Goal: Information Seeking & Learning: Learn about a topic

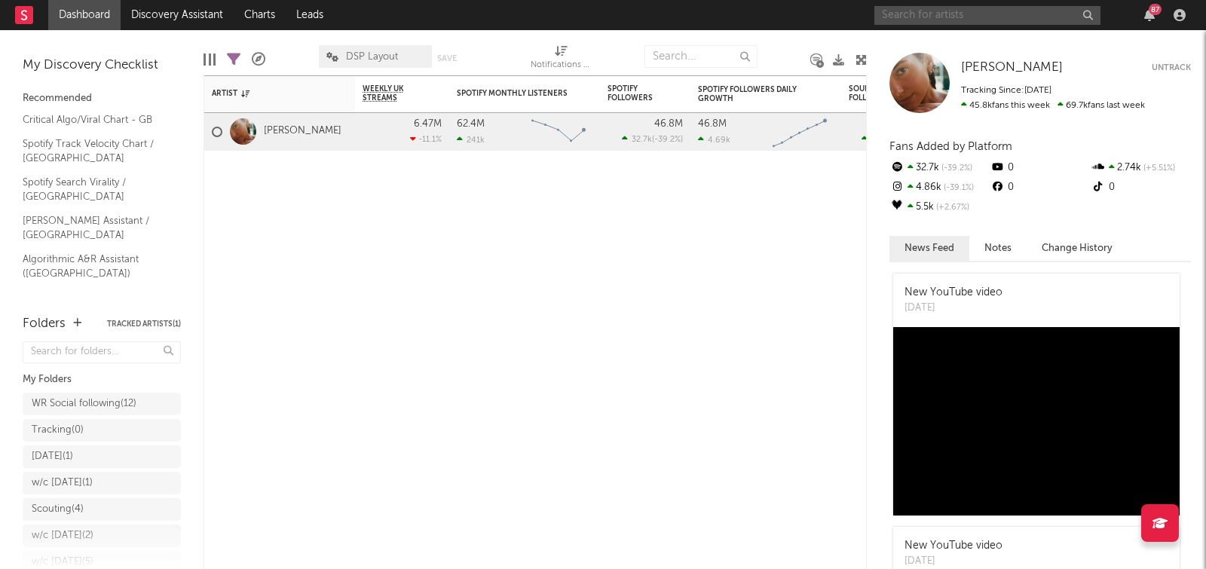
click at [976, 17] on input "text" at bounding box center [987, 15] width 226 height 19
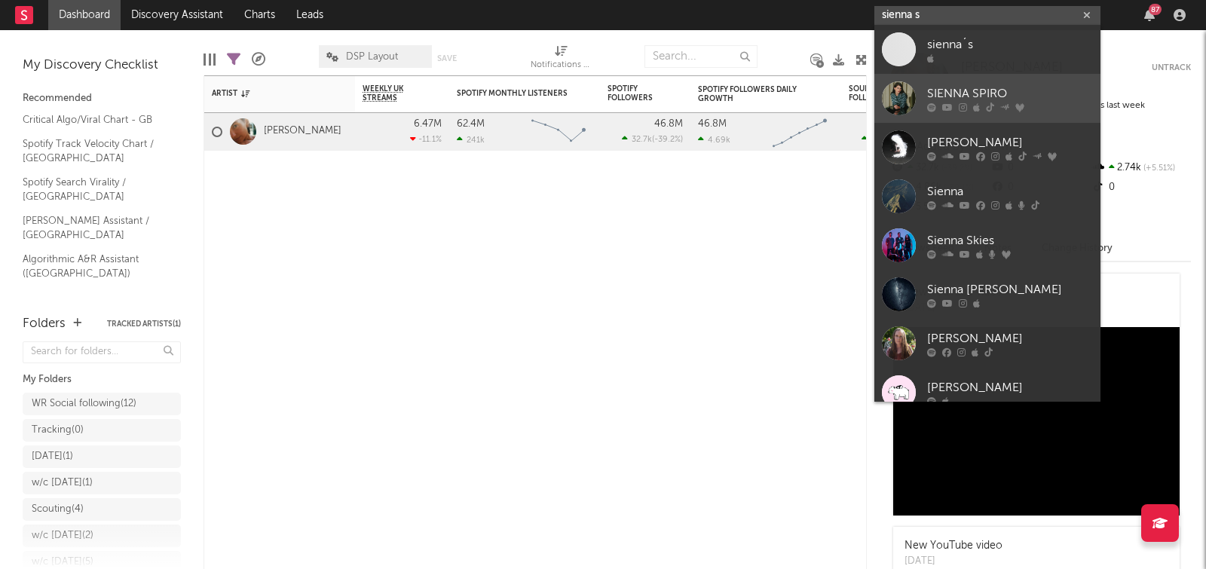
type input "sienna s"
click at [973, 84] on link "SIENNA SPIRO" at bounding box center [987, 98] width 226 height 49
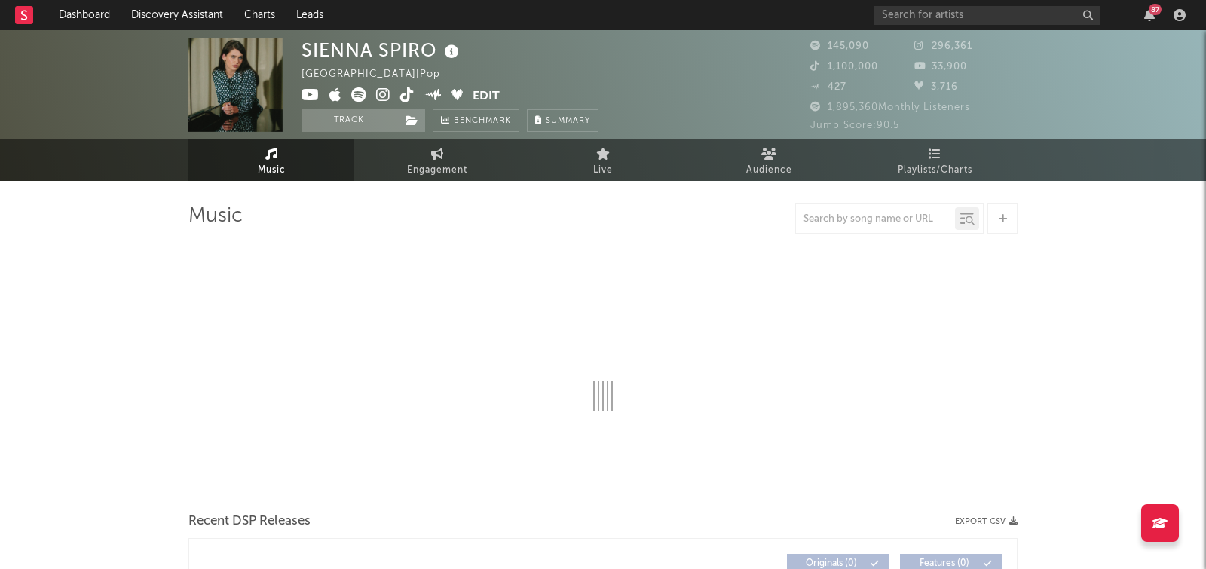
select select "6m"
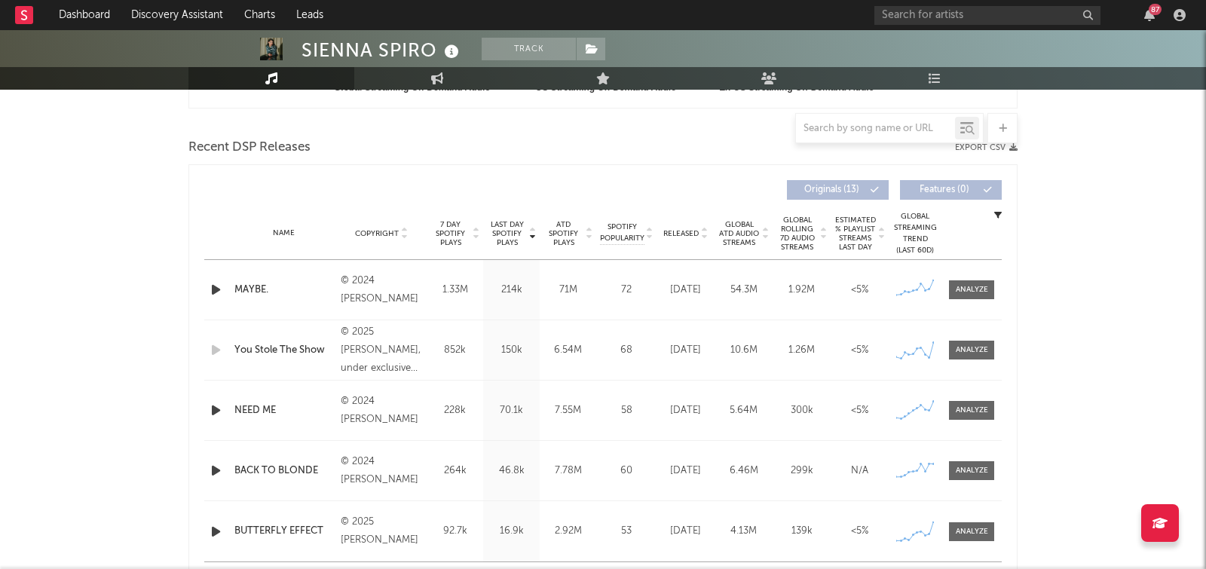
scroll to position [558, 0]
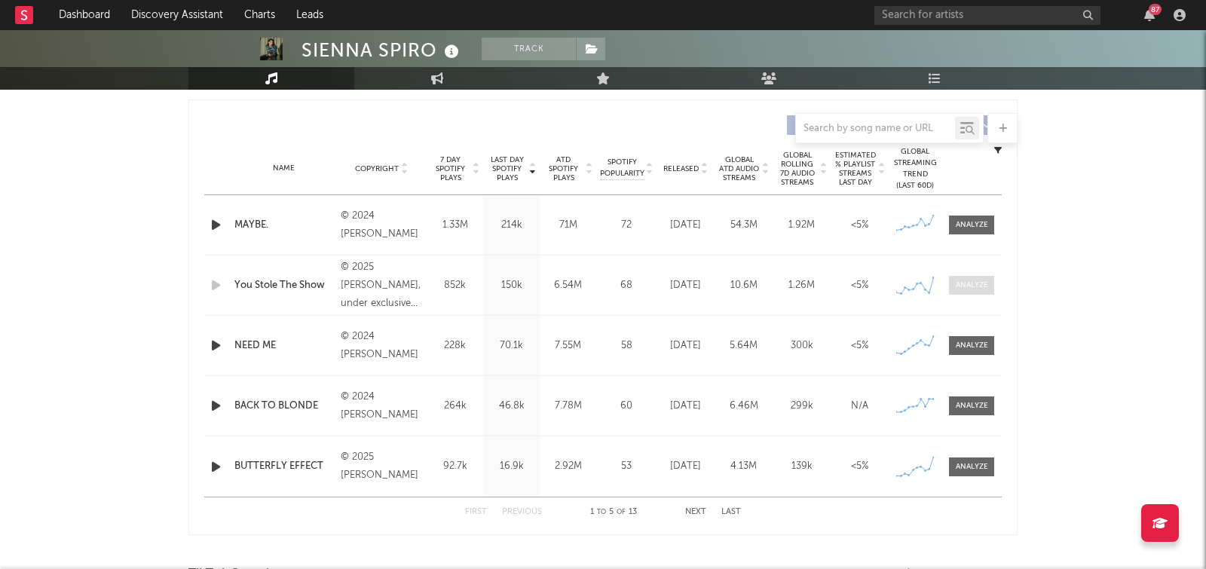
click at [984, 281] on div at bounding box center [972, 285] width 32 height 11
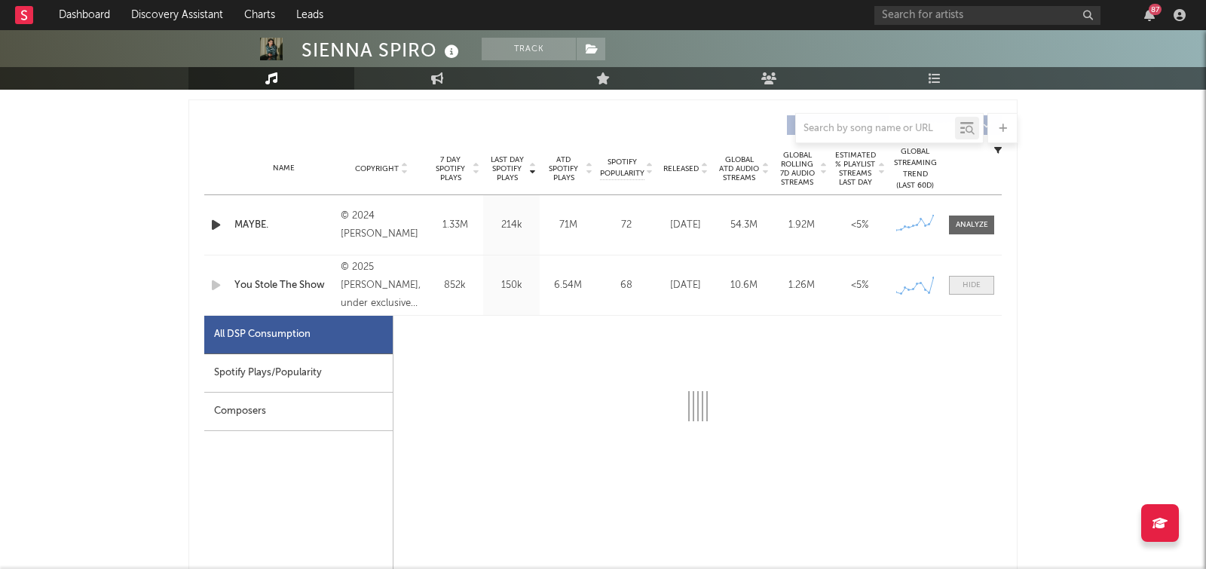
click at [987, 292] on span at bounding box center [971, 285] width 45 height 19
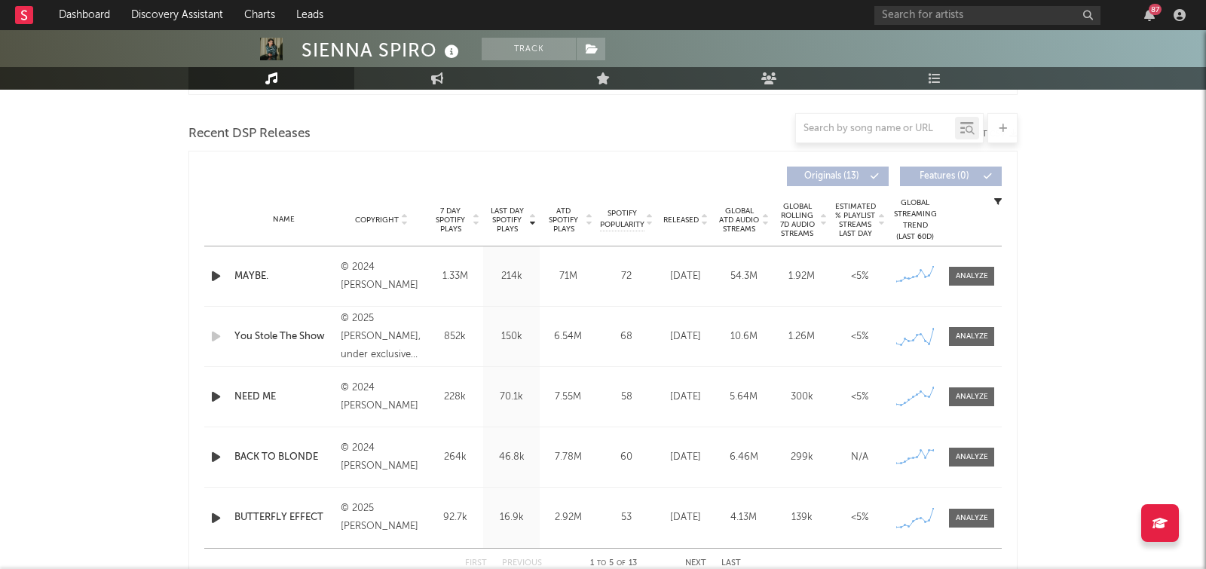
scroll to position [636, 0]
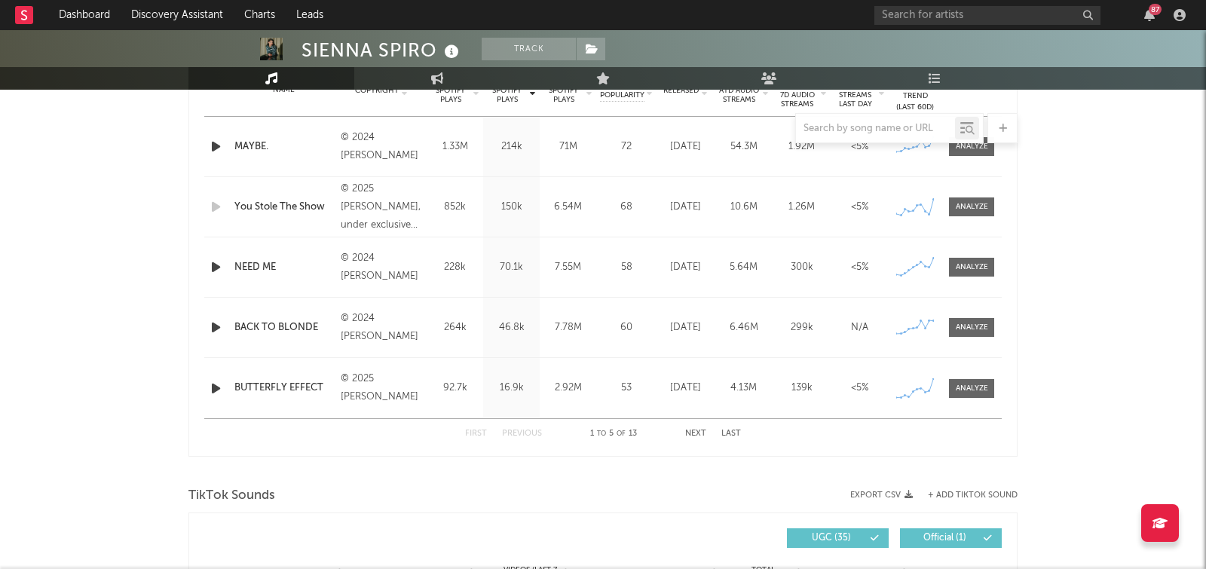
click at [696, 431] on button "Next" at bounding box center [695, 434] width 21 height 8
click at [476, 430] on button "First" at bounding box center [476, 434] width 22 height 8
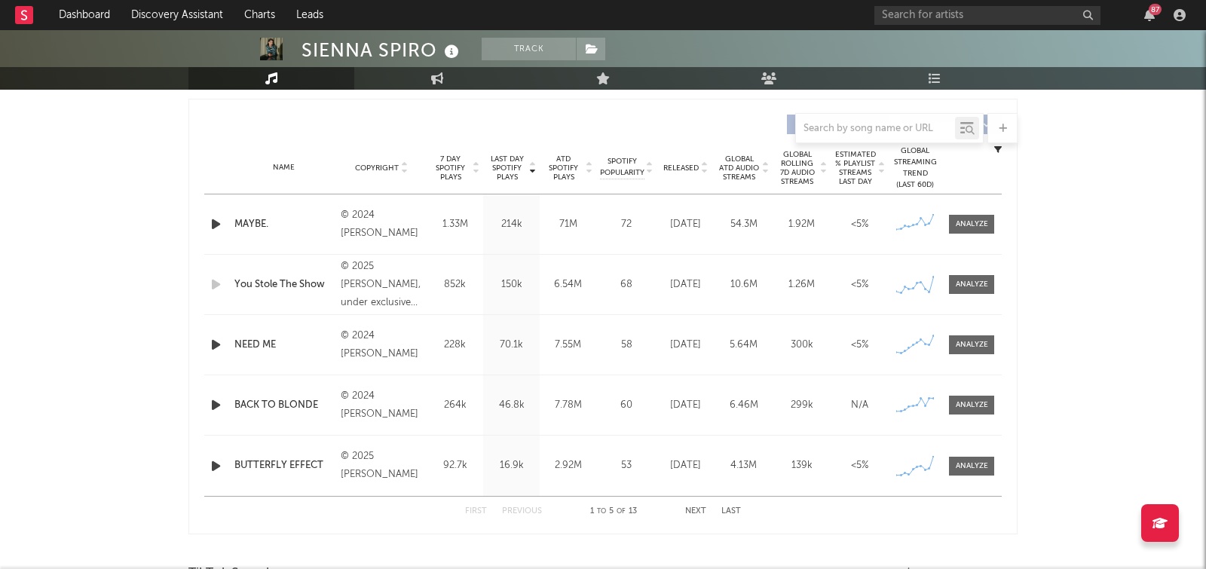
scroll to position [407, 0]
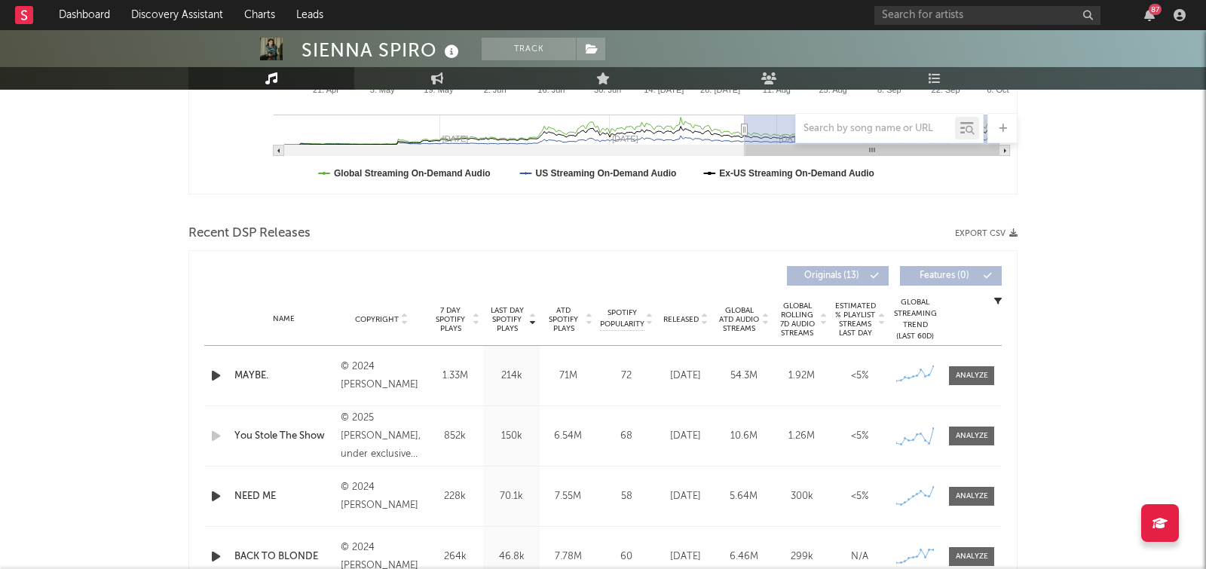
click at [886, 135] on div at bounding box center [875, 128] width 159 height 19
click at [887, 131] on input "text" at bounding box center [875, 129] width 159 height 12
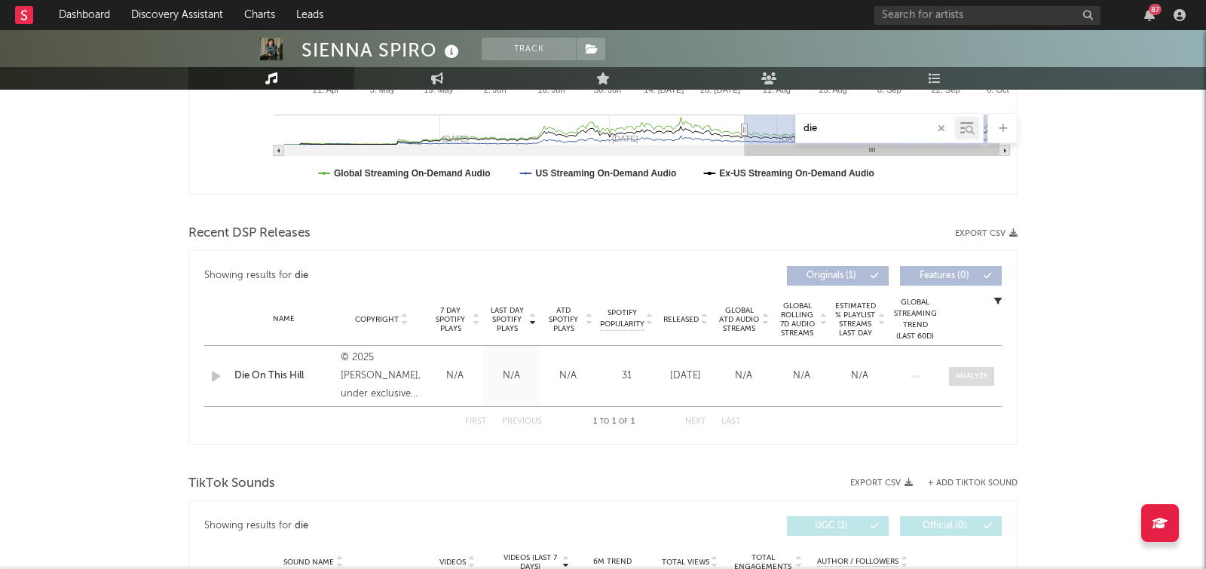
type input "die"
click at [958, 371] on div at bounding box center [972, 376] width 32 height 11
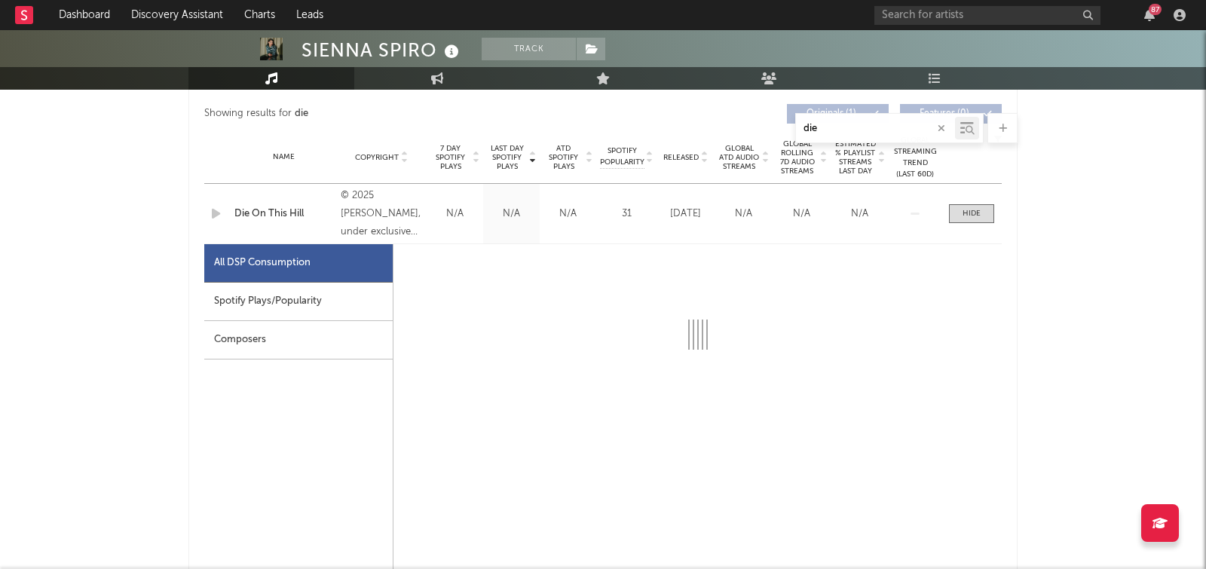
scroll to position [645, 0]
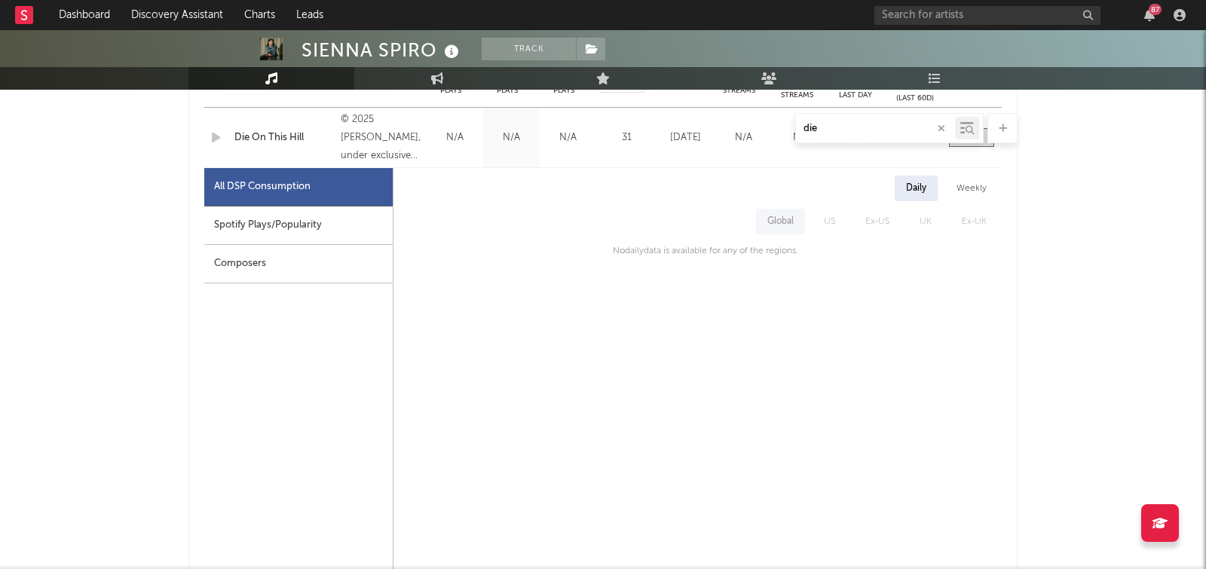
click at [329, 218] on div "Spotify Plays/Popularity" at bounding box center [298, 226] width 188 height 38
select select "1w"
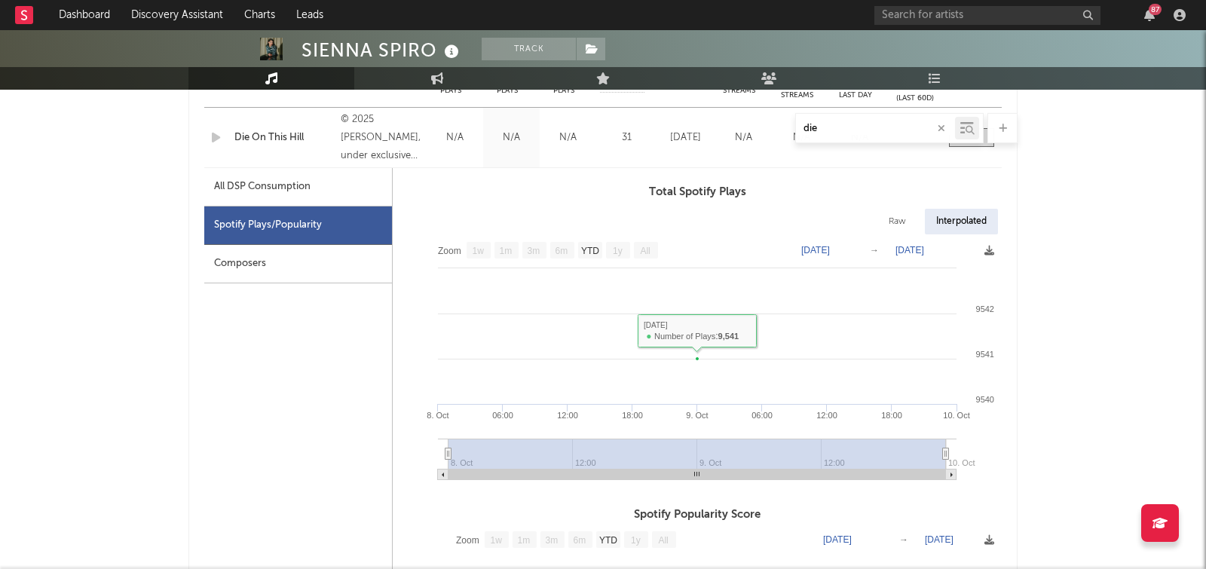
scroll to position [582, 0]
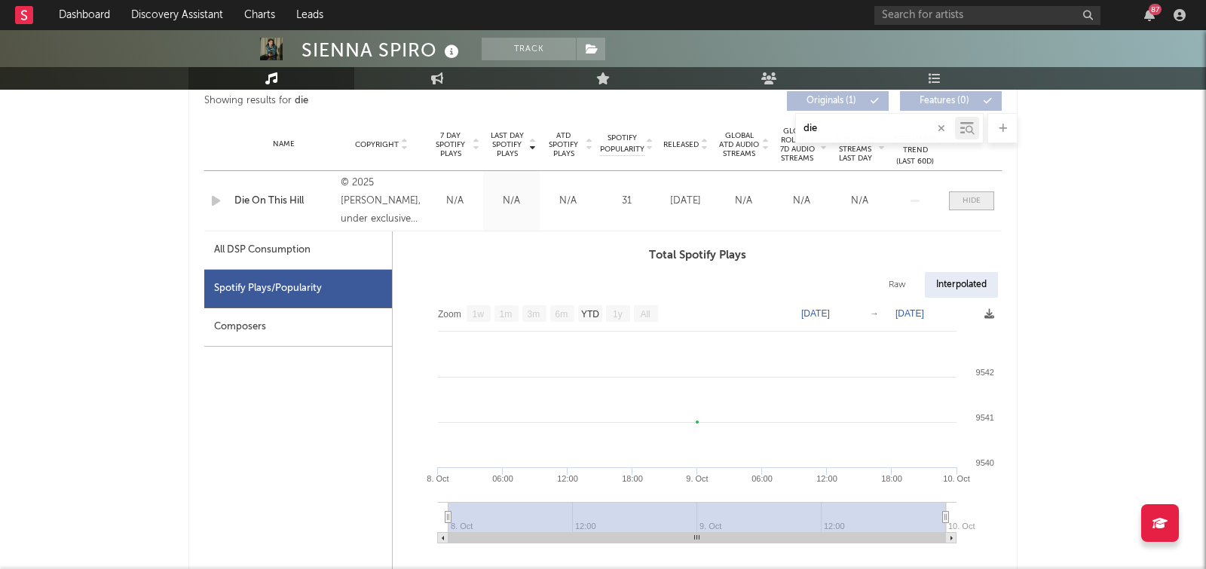
click at [969, 195] on div at bounding box center [972, 200] width 18 height 11
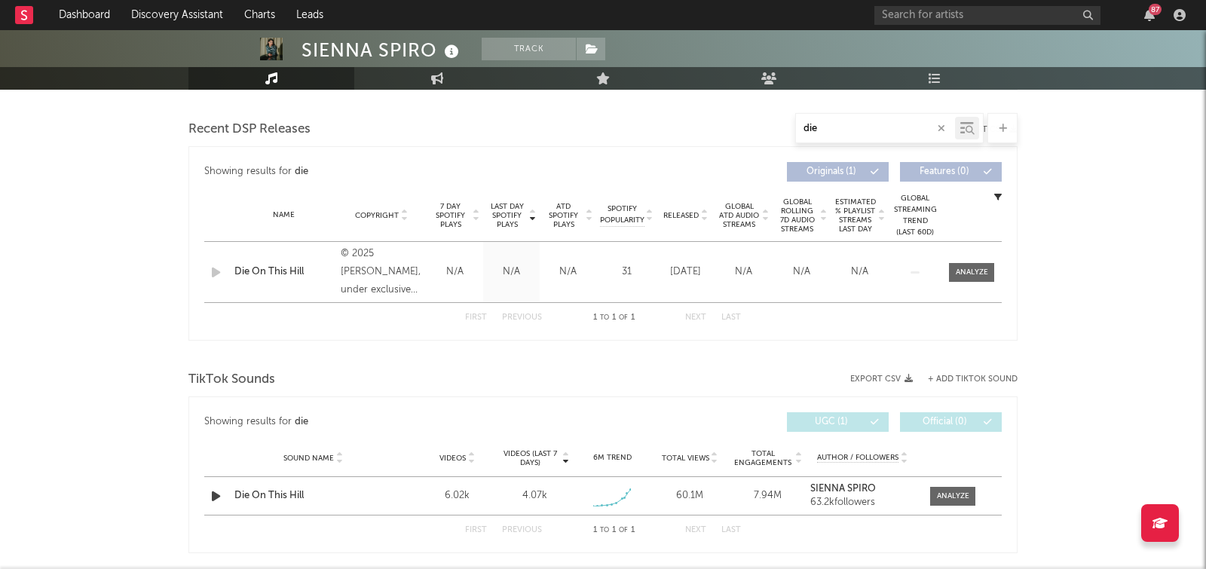
scroll to position [461, 0]
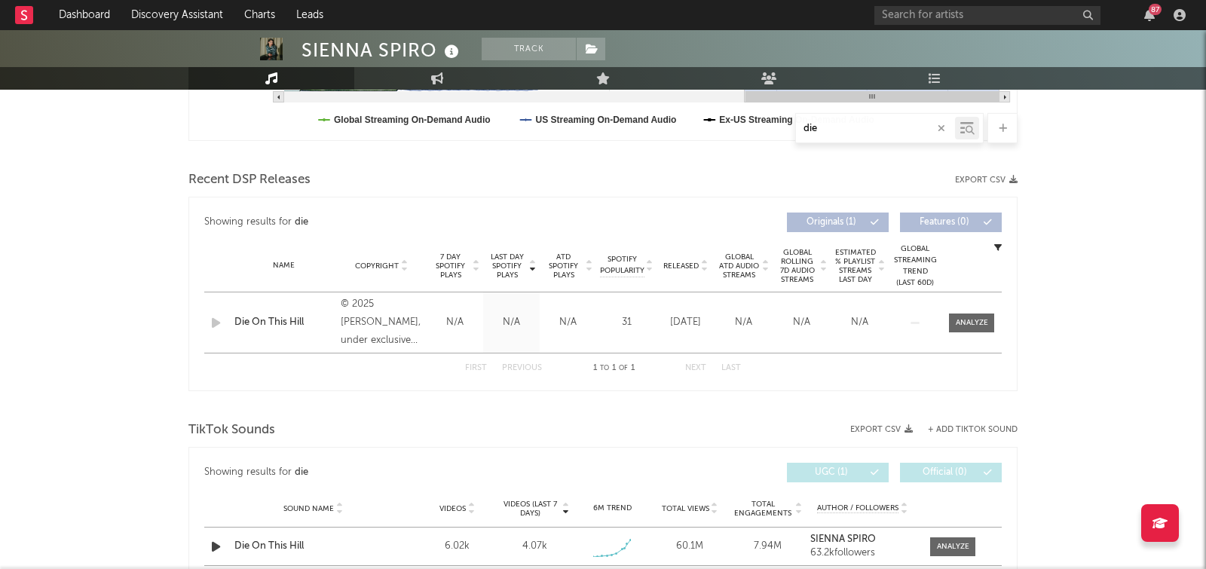
click at [939, 127] on icon "button" at bounding box center [942, 129] width 8 height 10
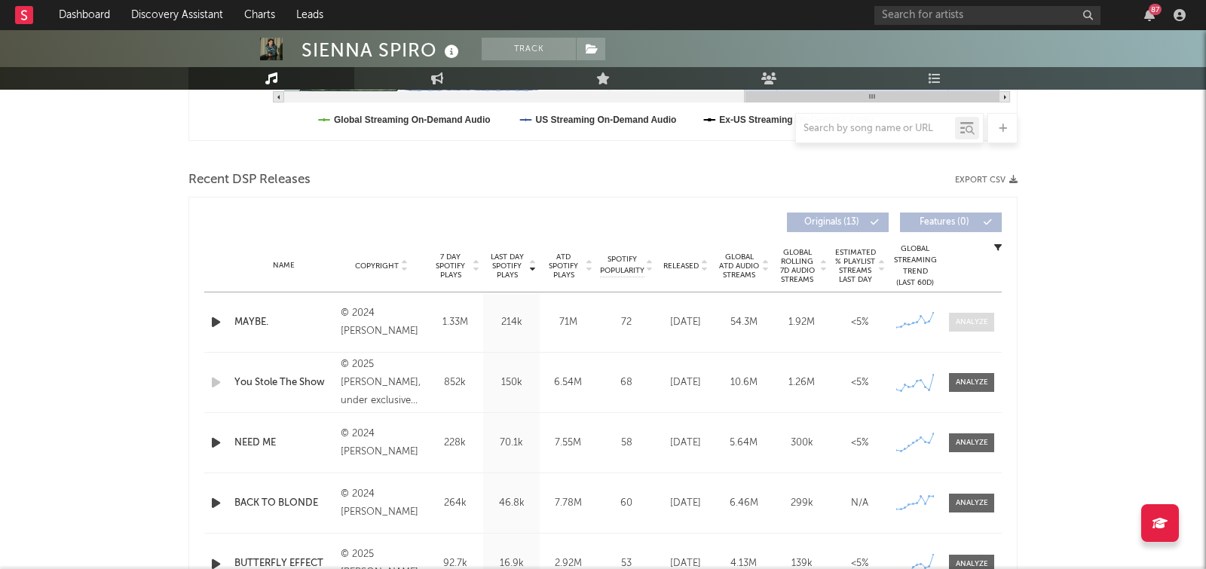
click at [984, 327] on span at bounding box center [971, 322] width 45 height 19
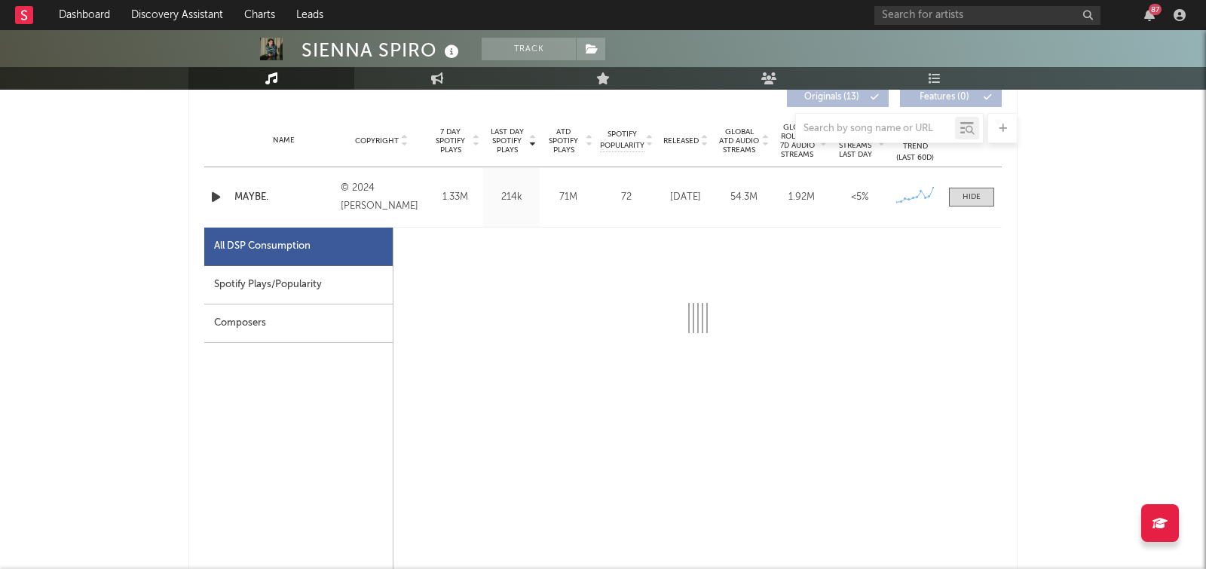
scroll to position [638, 0]
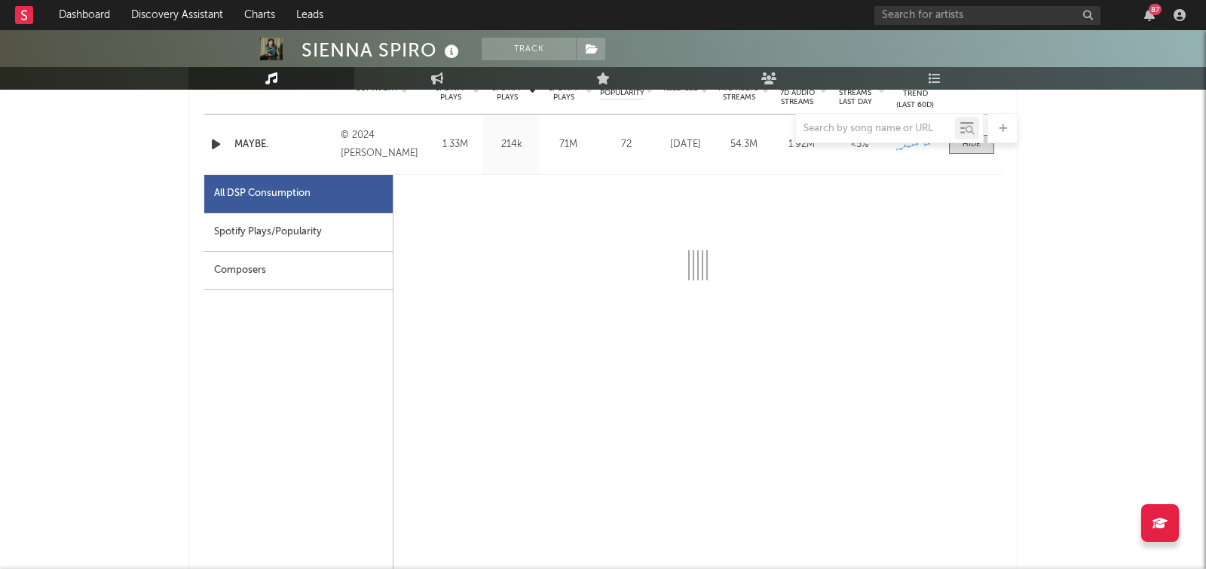
select select "6m"
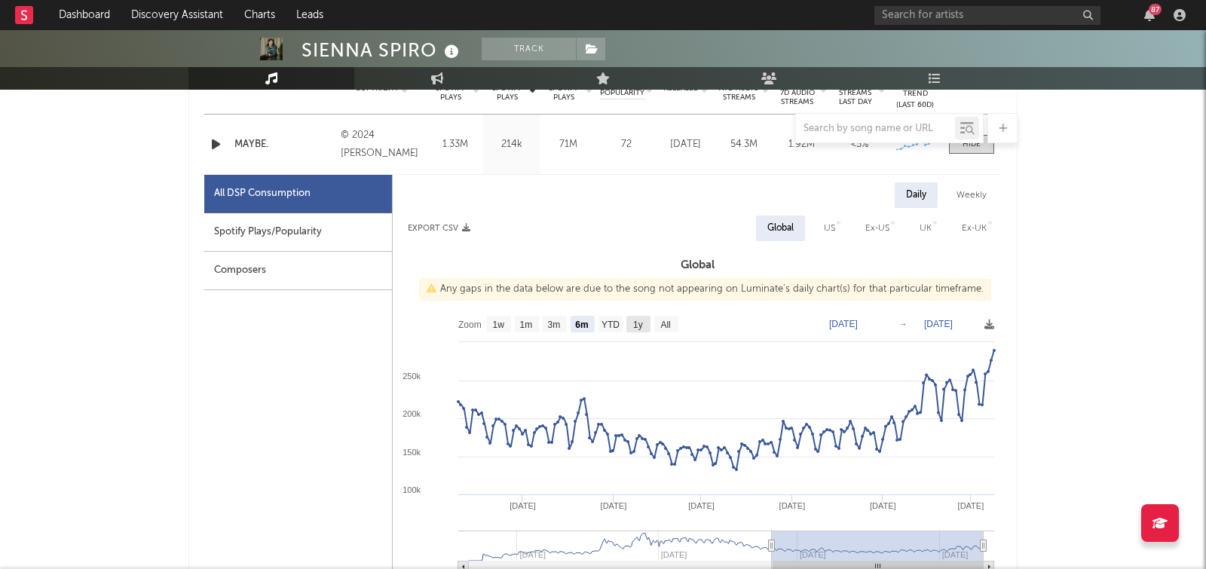
click at [633, 320] on text "1y" at bounding box center [638, 325] width 10 height 11
select select "1y"
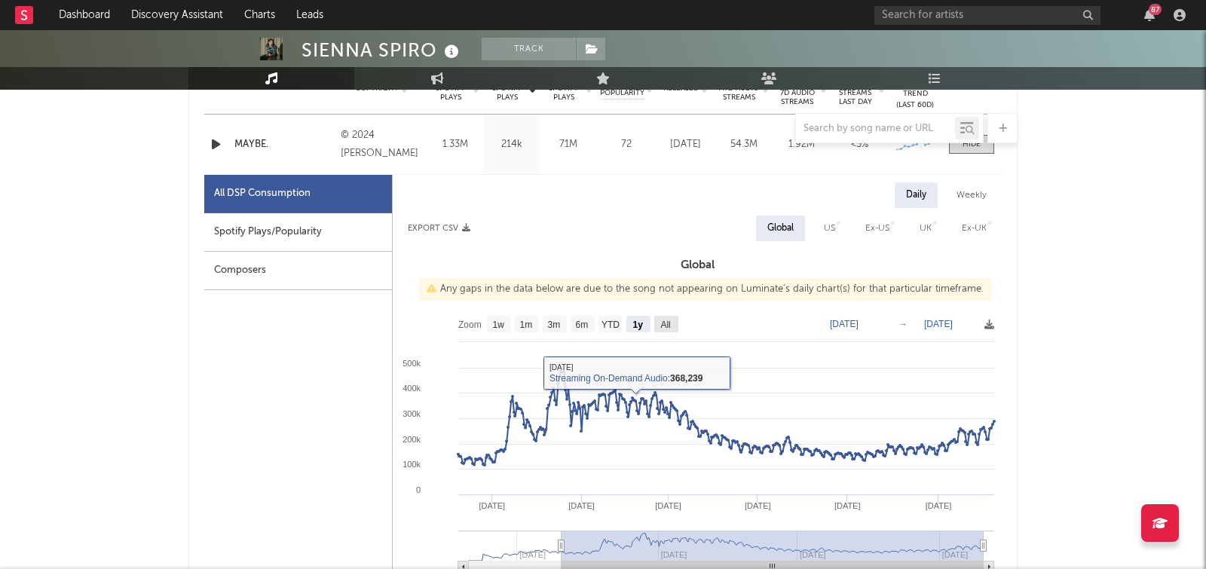
click at [670, 325] on text "All" at bounding box center [665, 325] width 10 height 11
select select "All"
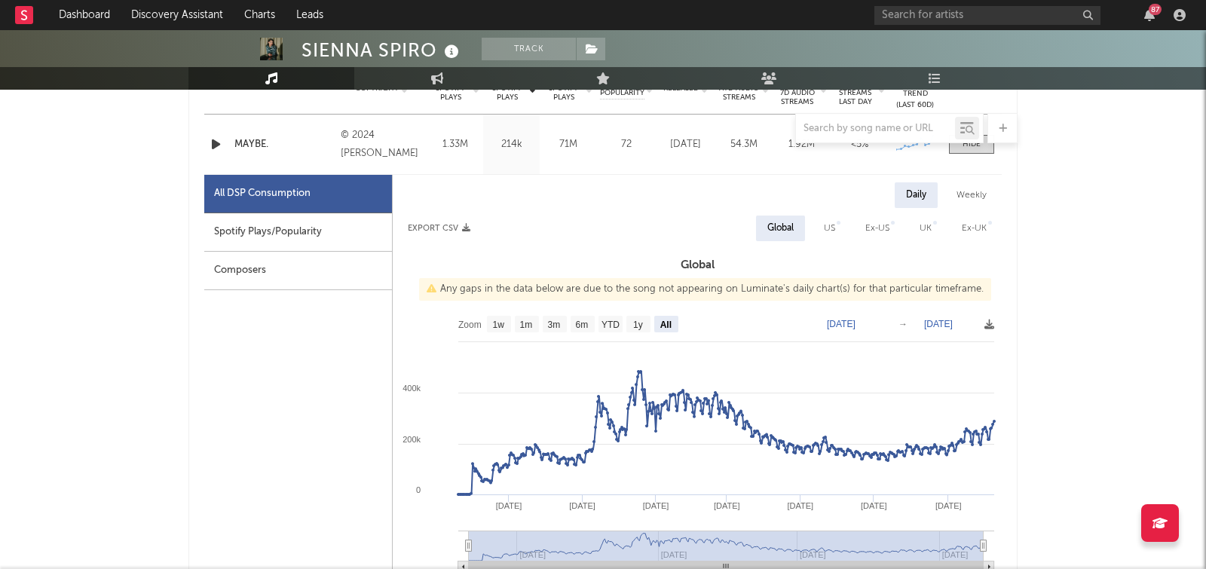
scroll to position [582, 0]
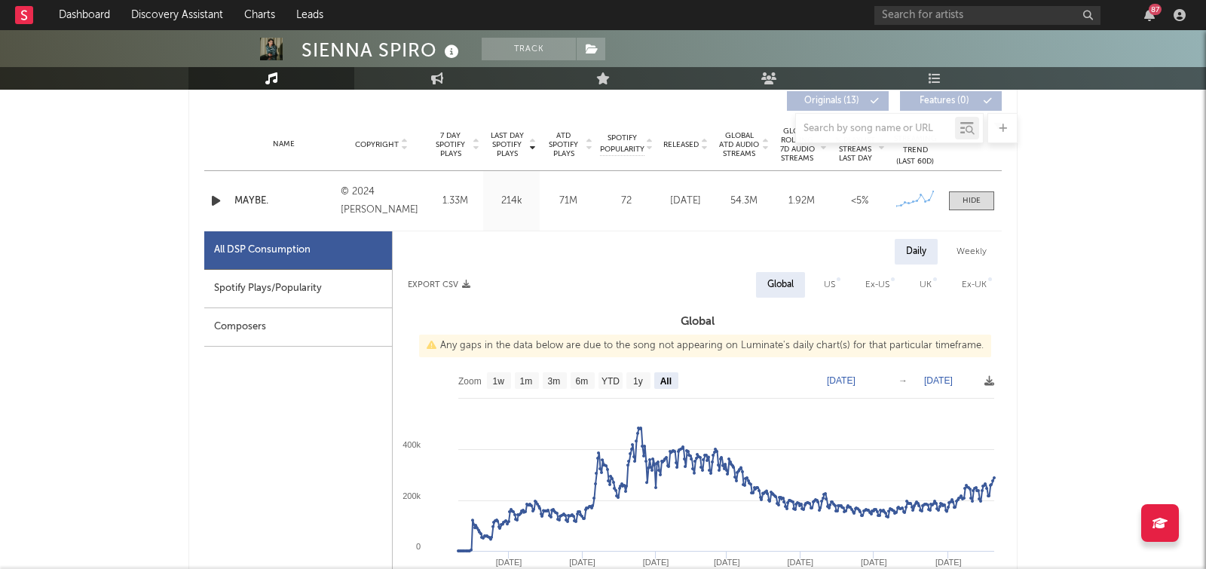
click at [981, 207] on span at bounding box center [971, 200] width 45 height 19
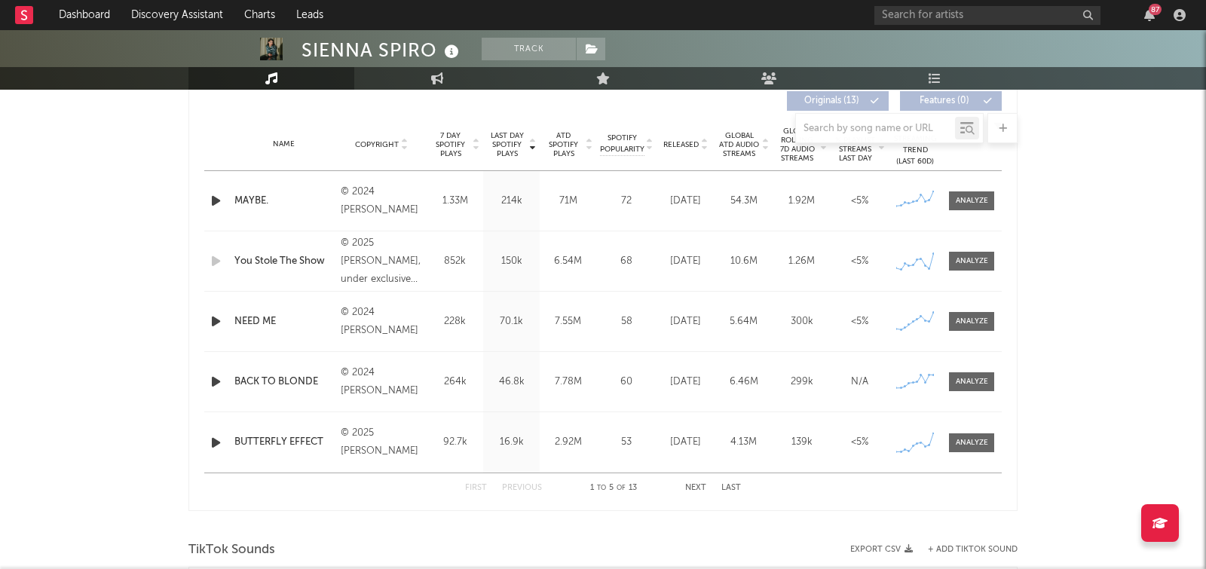
click at [681, 143] on span "Released" at bounding box center [680, 144] width 35 height 9
click at [972, 193] on span at bounding box center [971, 200] width 45 height 19
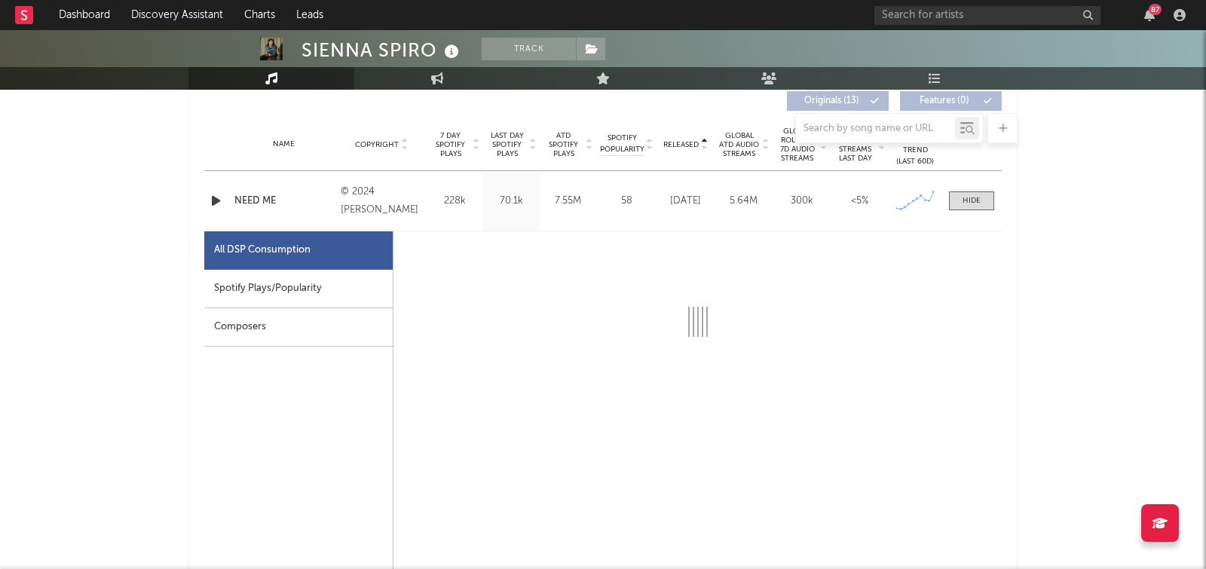
select select "6m"
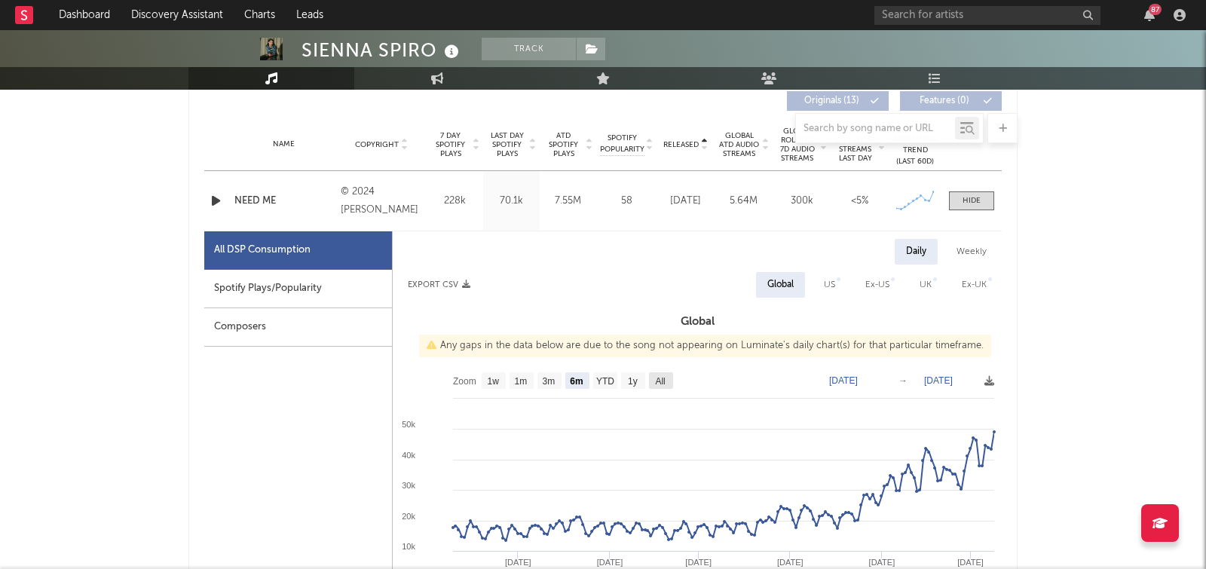
click at [663, 386] on rect at bounding box center [661, 380] width 24 height 17
select select "All"
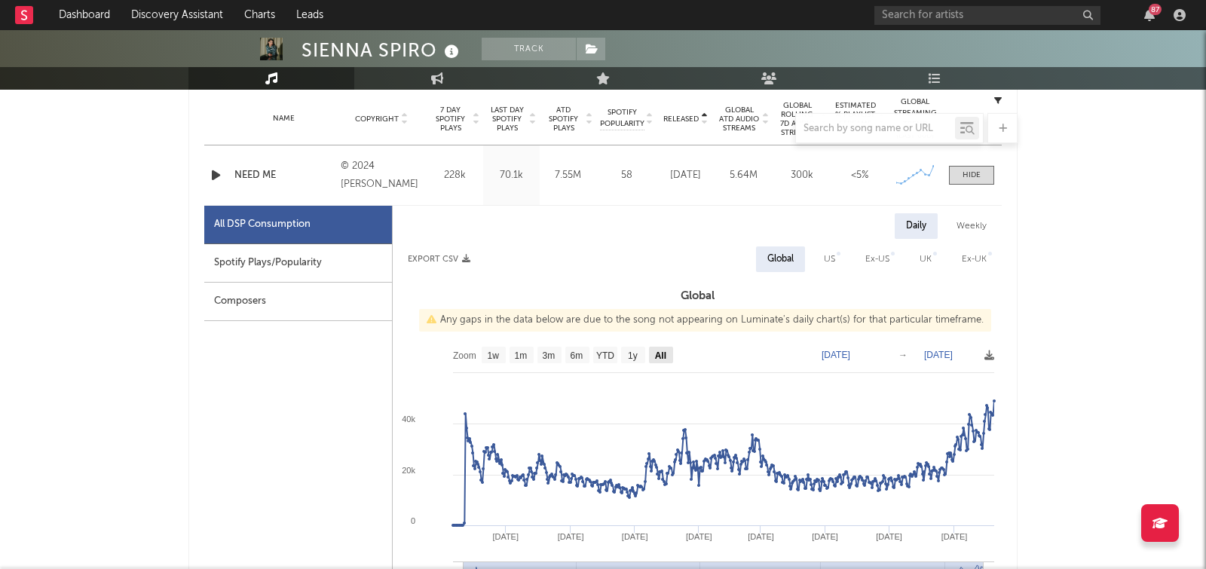
scroll to position [613, 0]
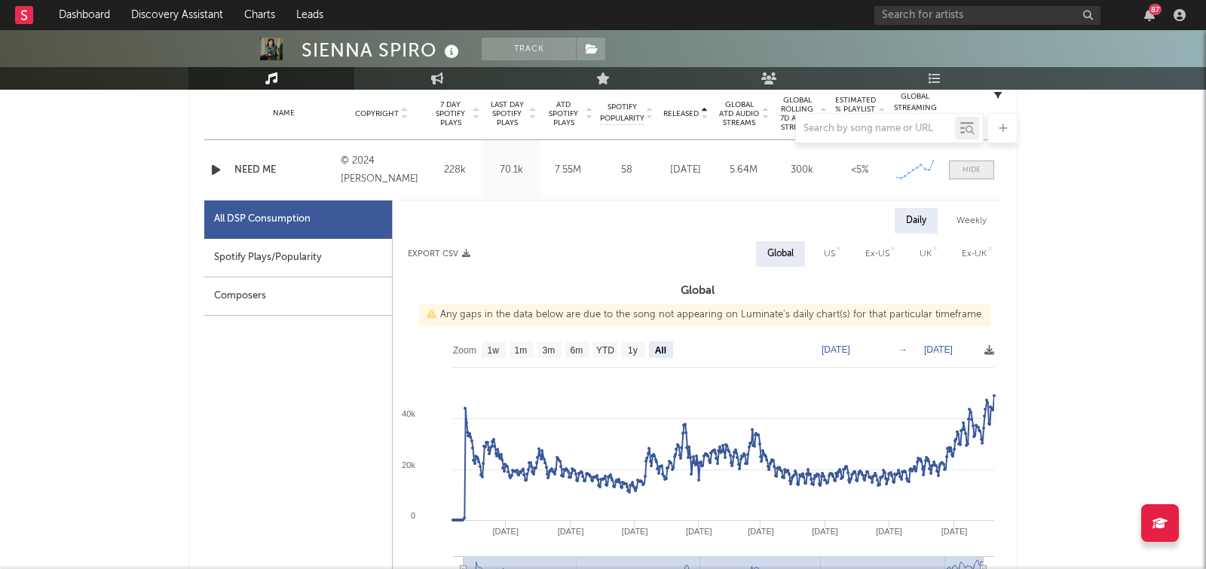
click at [973, 169] on div at bounding box center [972, 169] width 18 height 11
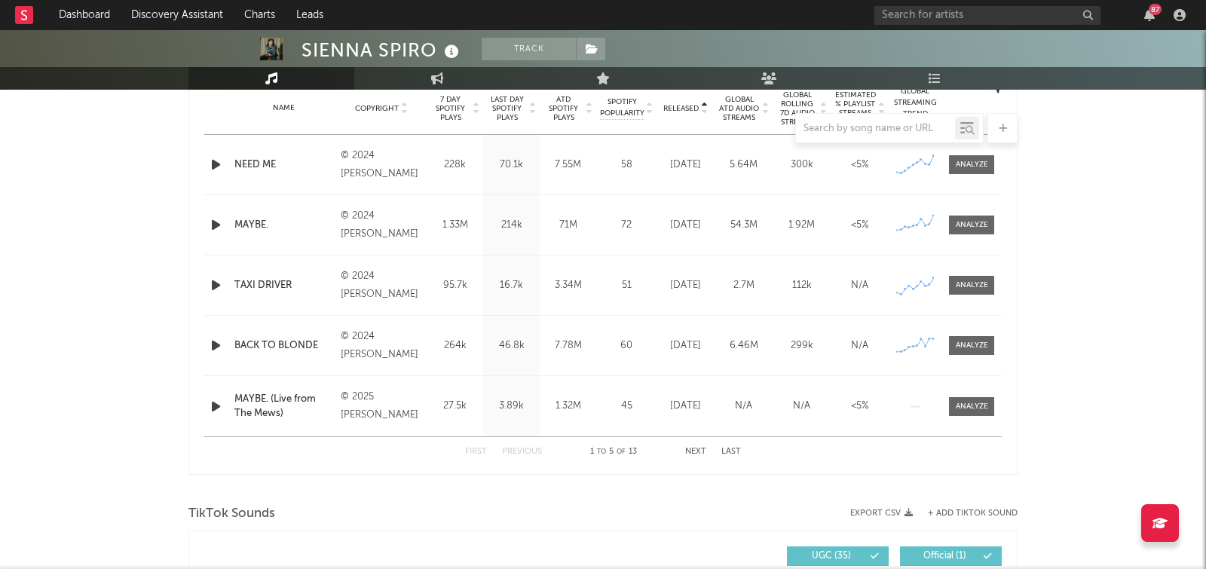
scroll to position [577, 0]
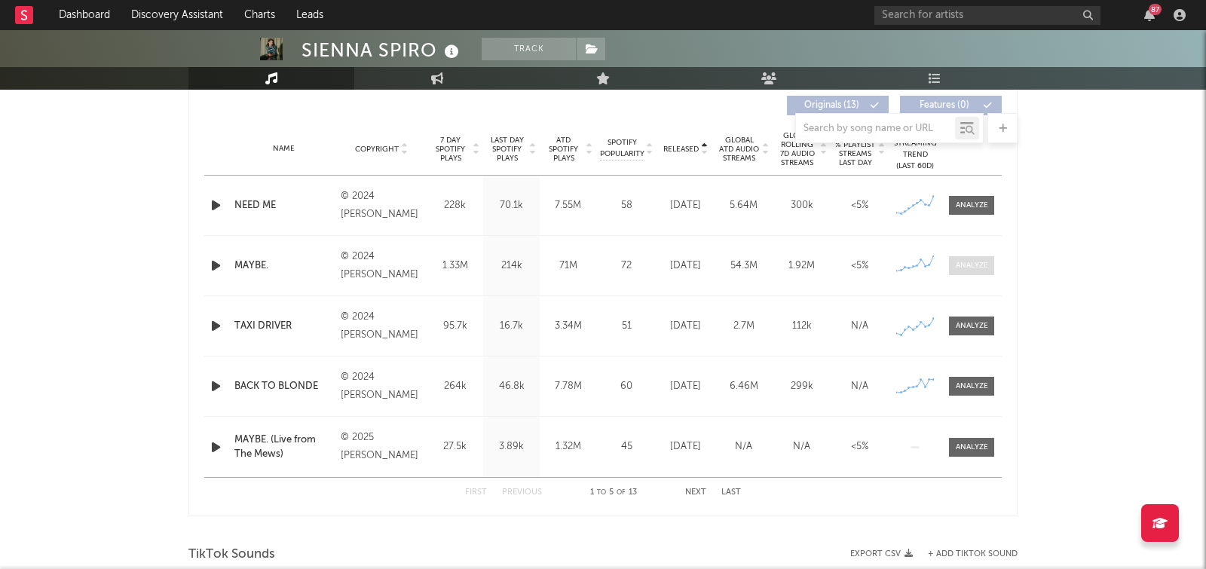
click at [966, 273] on span at bounding box center [971, 265] width 45 height 19
select select "6m"
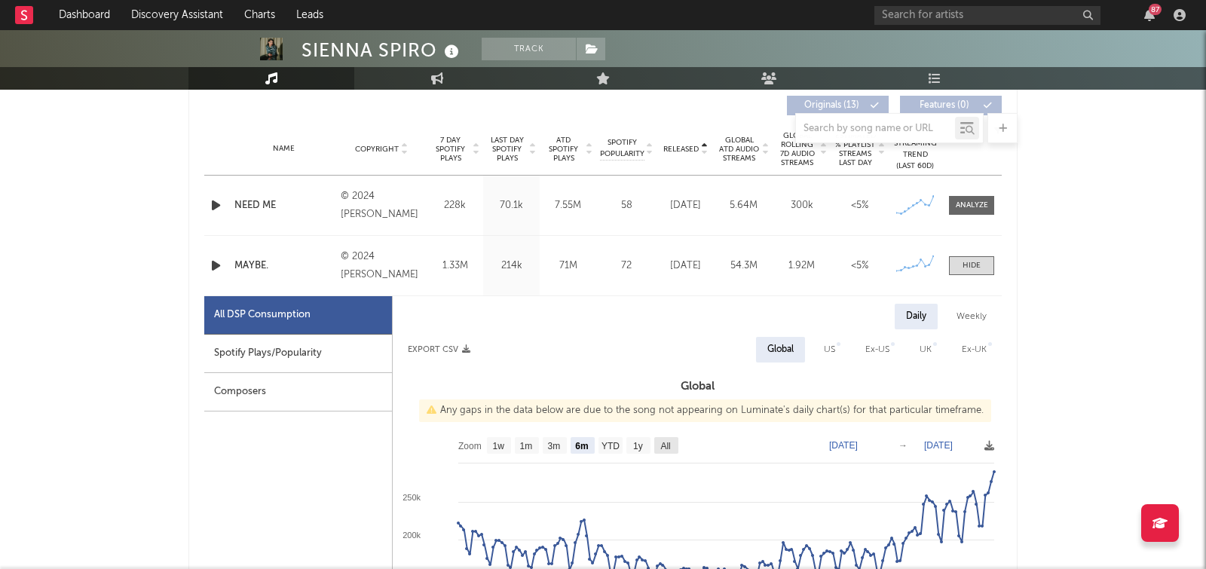
click at [664, 442] on text "All" at bounding box center [665, 446] width 10 height 11
select select "All"
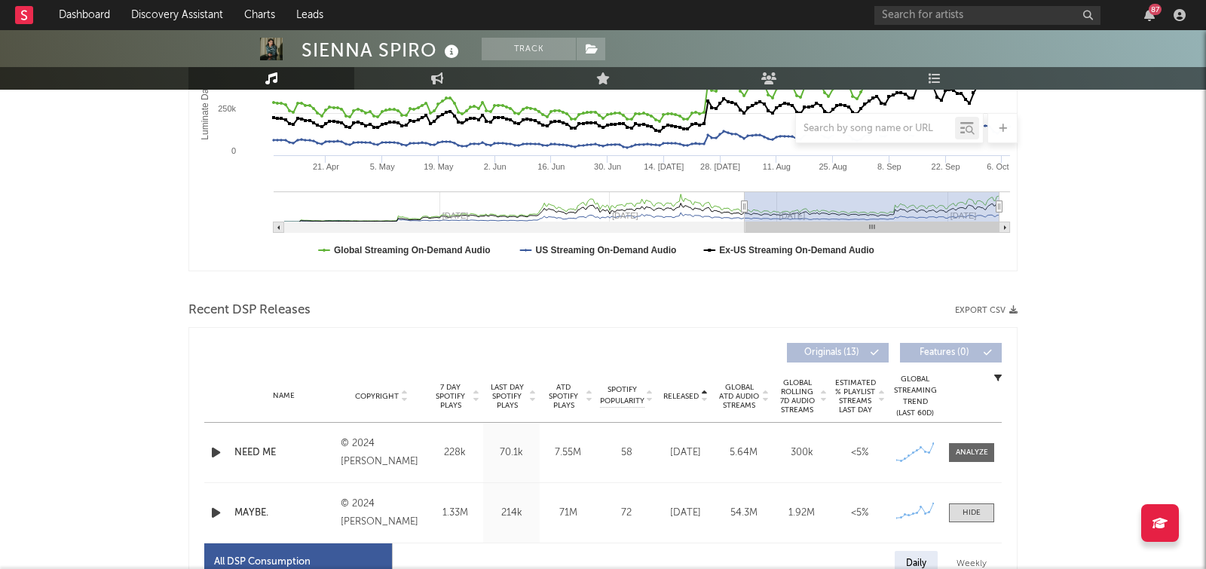
scroll to position [513, 0]
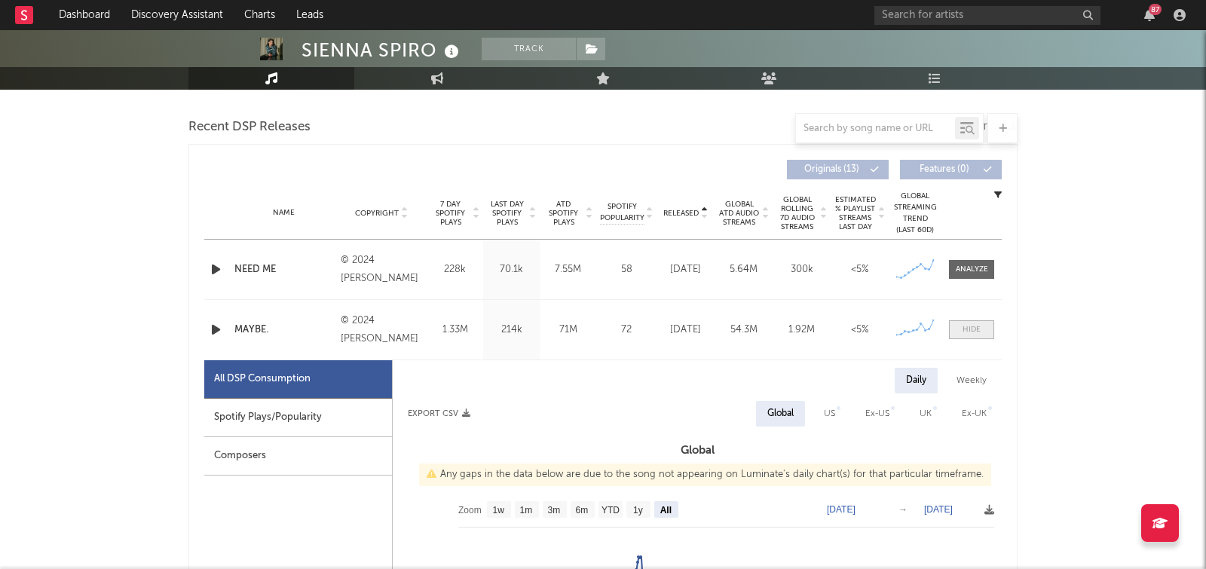
click at [967, 327] on div at bounding box center [972, 329] width 18 height 11
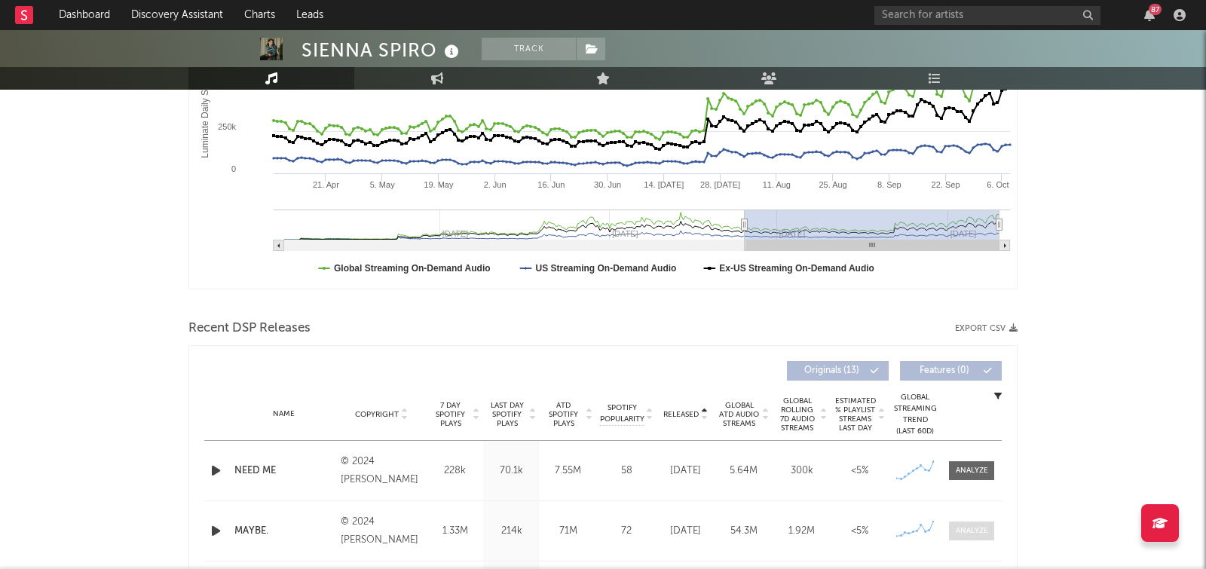
scroll to position [0, 0]
